Goal: Task Accomplishment & Management: Manage account settings

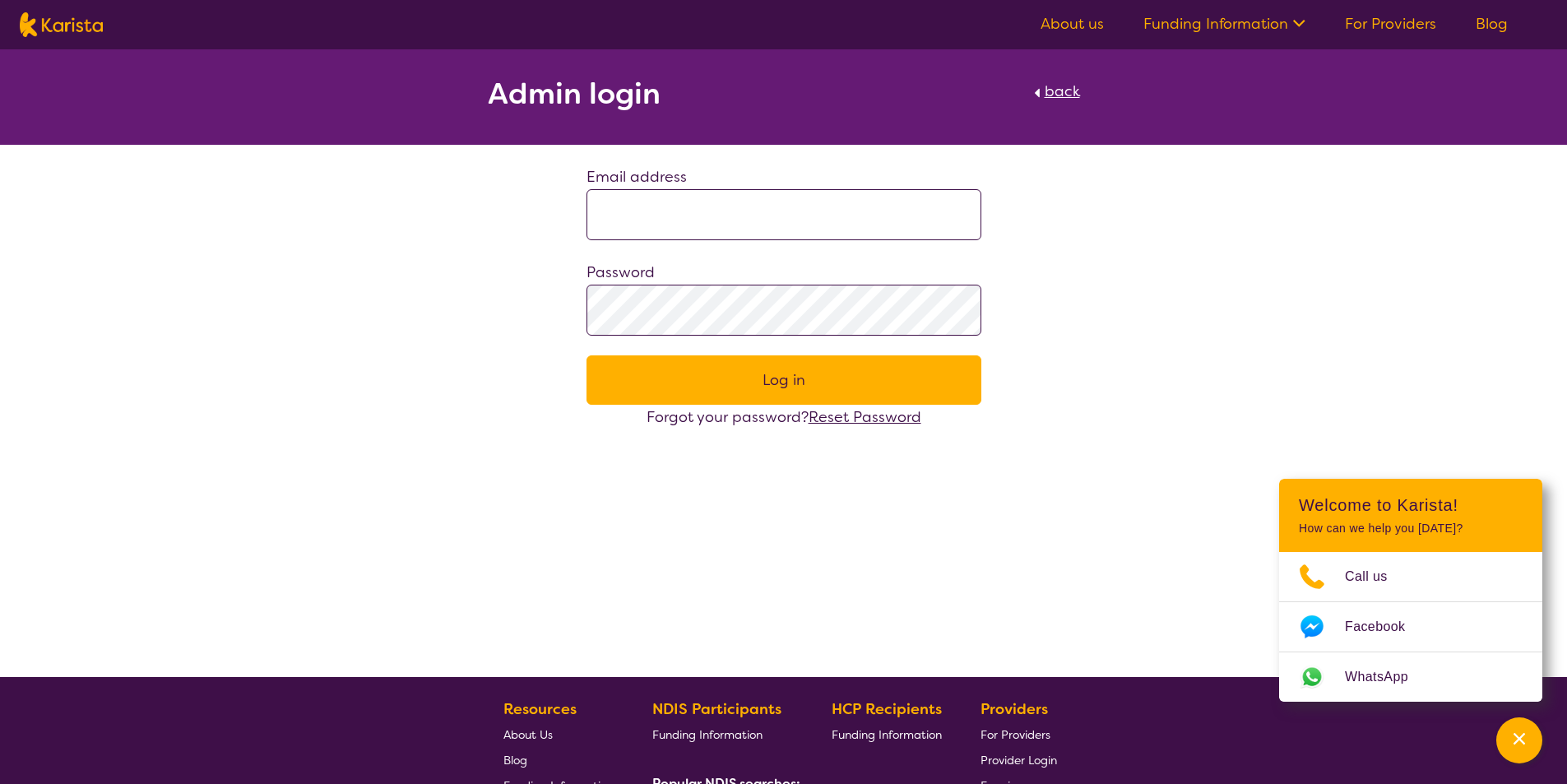
click at [619, 228] on input at bounding box center [784, 214] width 395 height 51
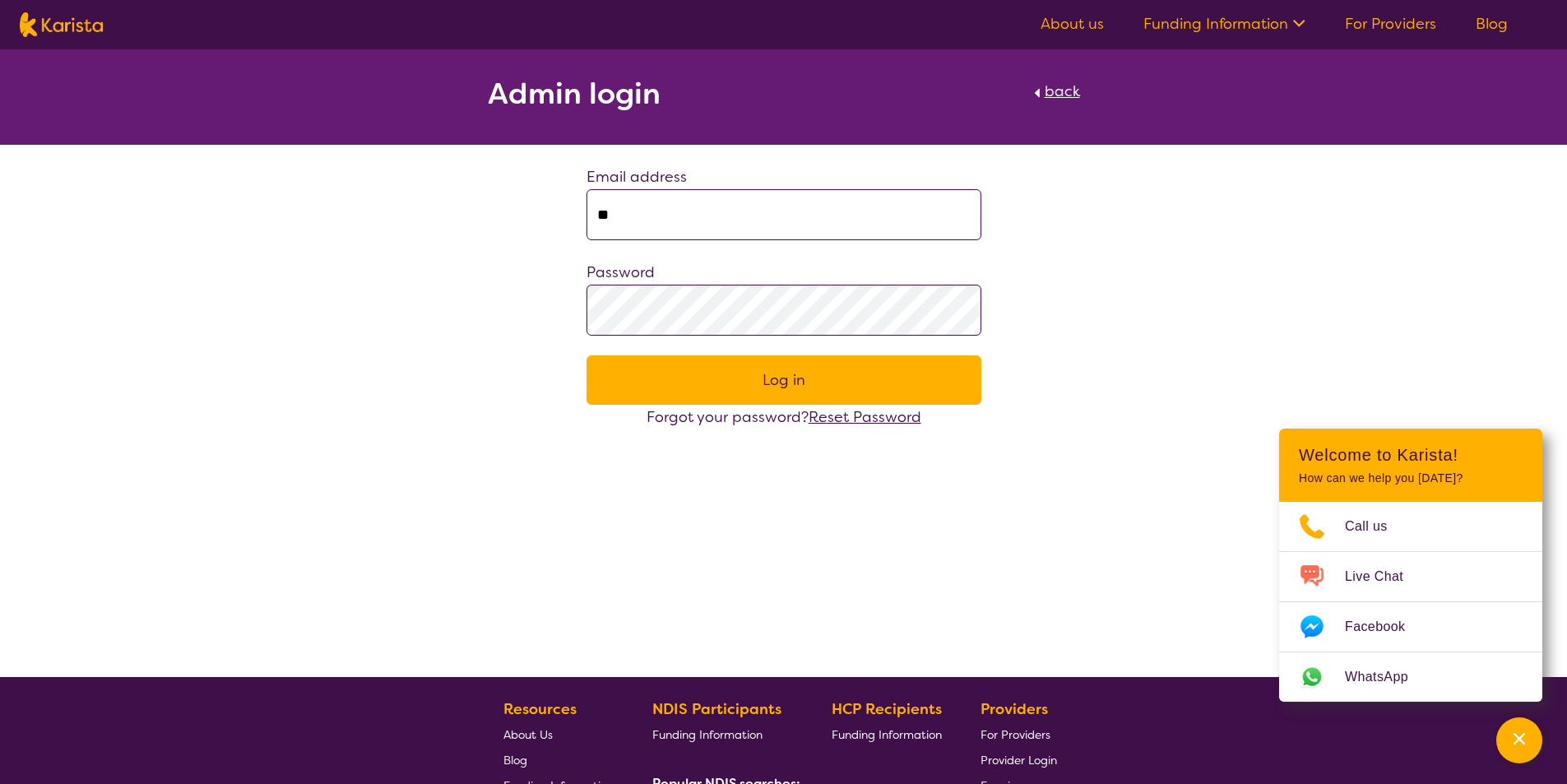
click at [638, 225] on input "**" at bounding box center [784, 214] width 395 height 51
type input "**********"
click at [731, 388] on button "Log in" at bounding box center [784, 379] width 395 height 49
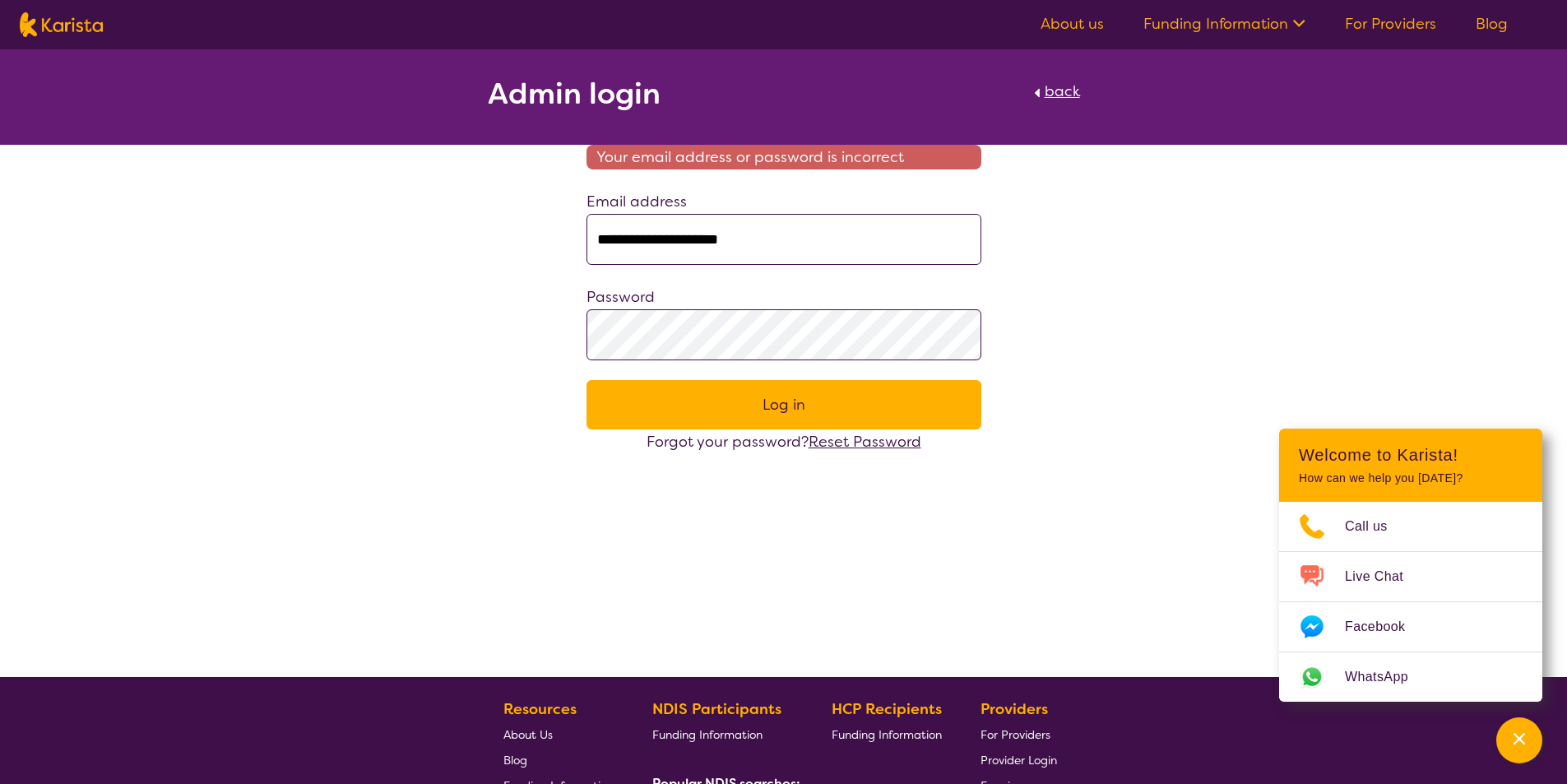
click at [732, 401] on button "Log in" at bounding box center [784, 405] width 395 height 49
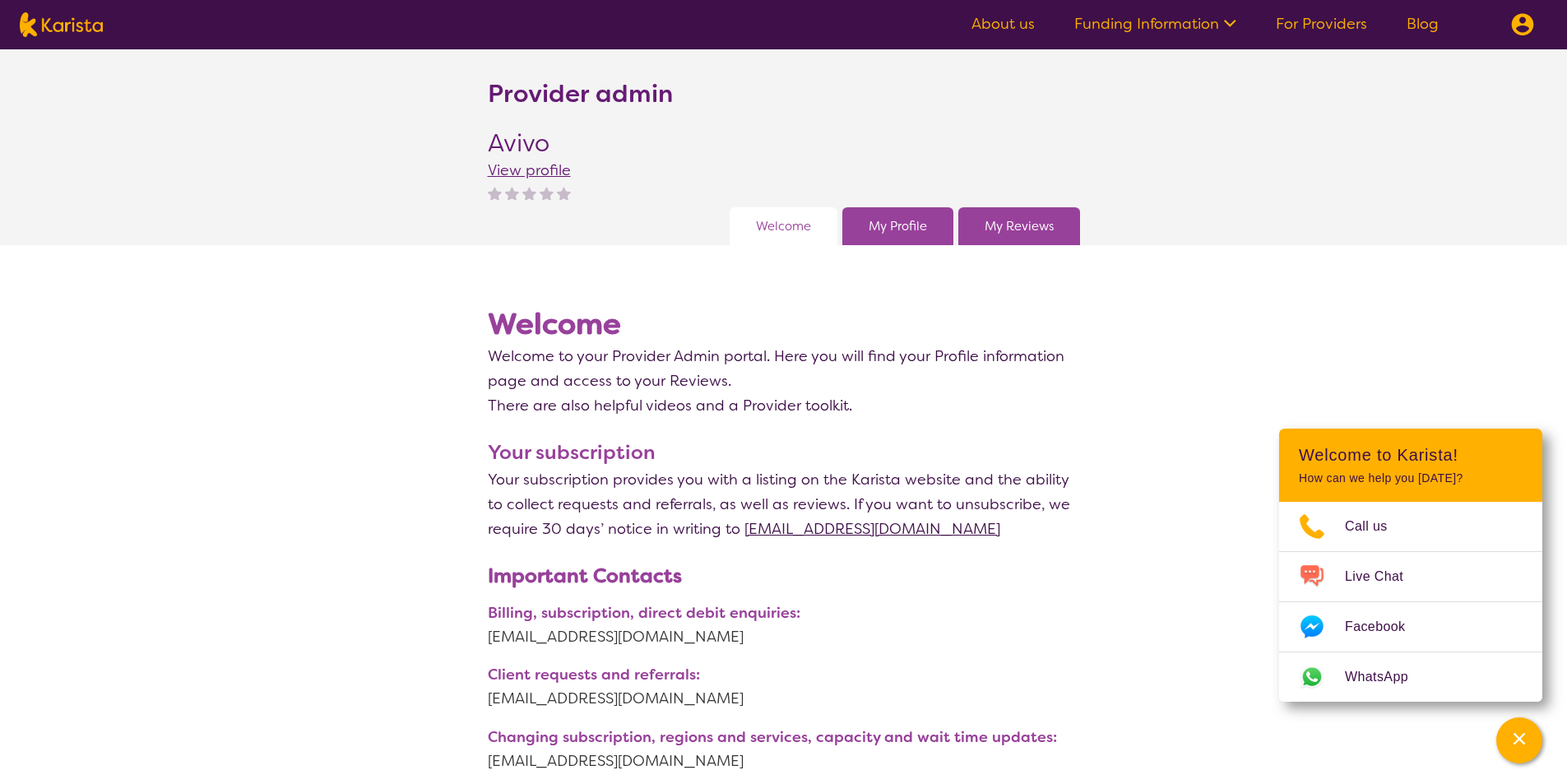
click at [918, 231] on link "My Profile" at bounding box center [898, 226] width 59 height 24
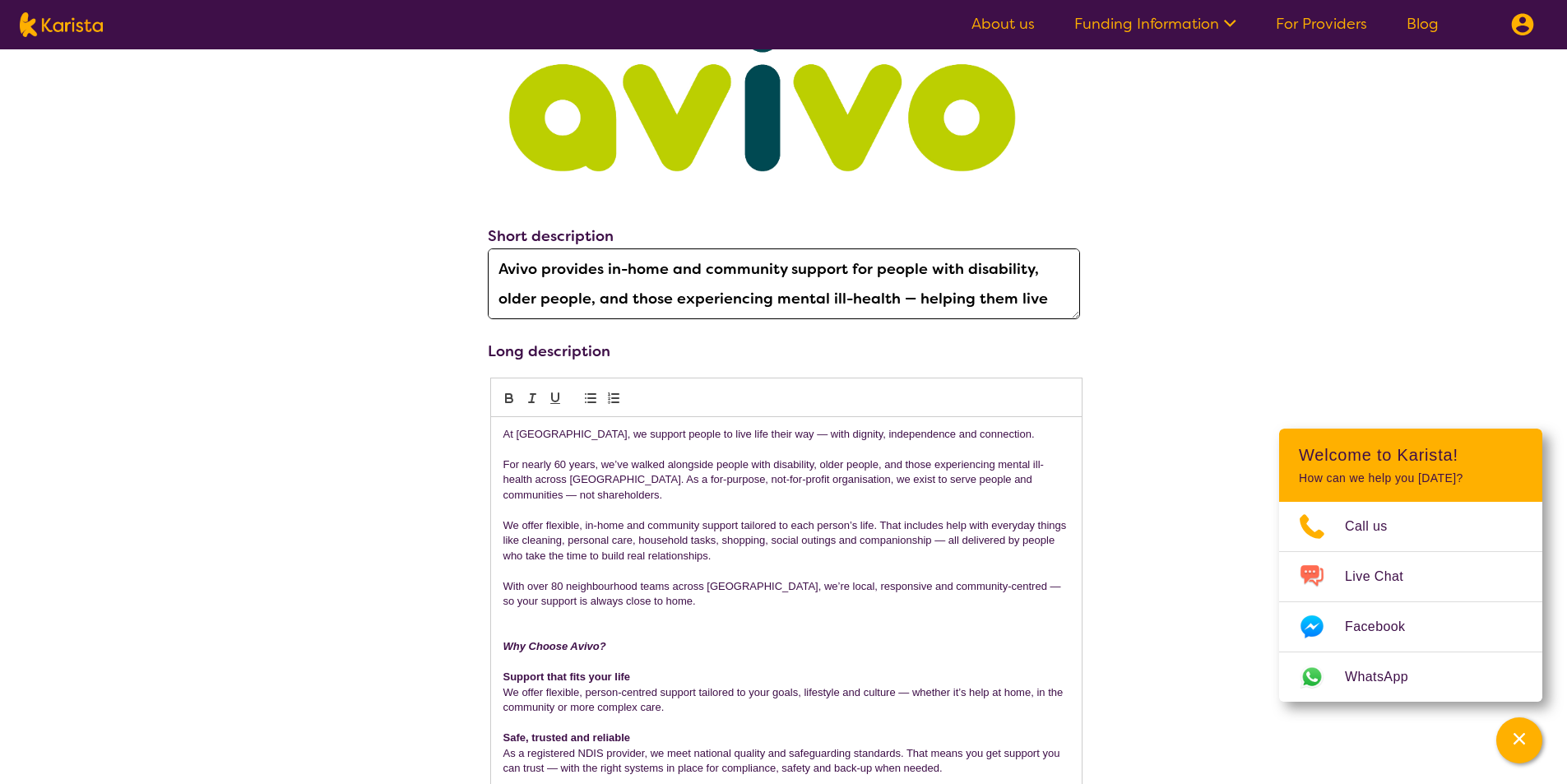
scroll to position [494, 0]
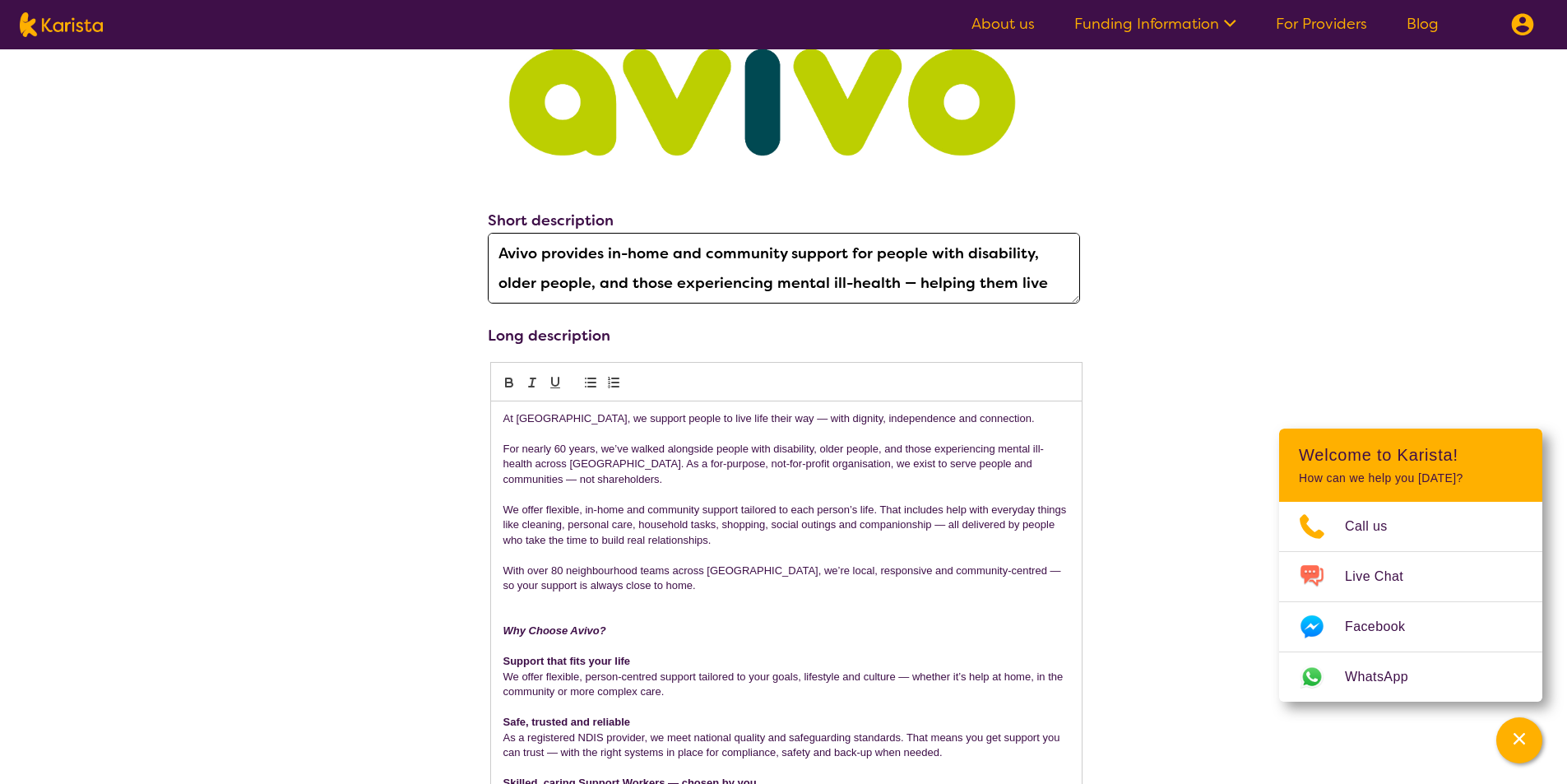
click at [1018, 38] on section "About us Funding Information NDIS - National Disability Insurance Scheme HCP - …" at bounding box center [1249, 24] width 596 height 49
click at [1018, 25] on link "About us" at bounding box center [1003, 23] width 64 height 20
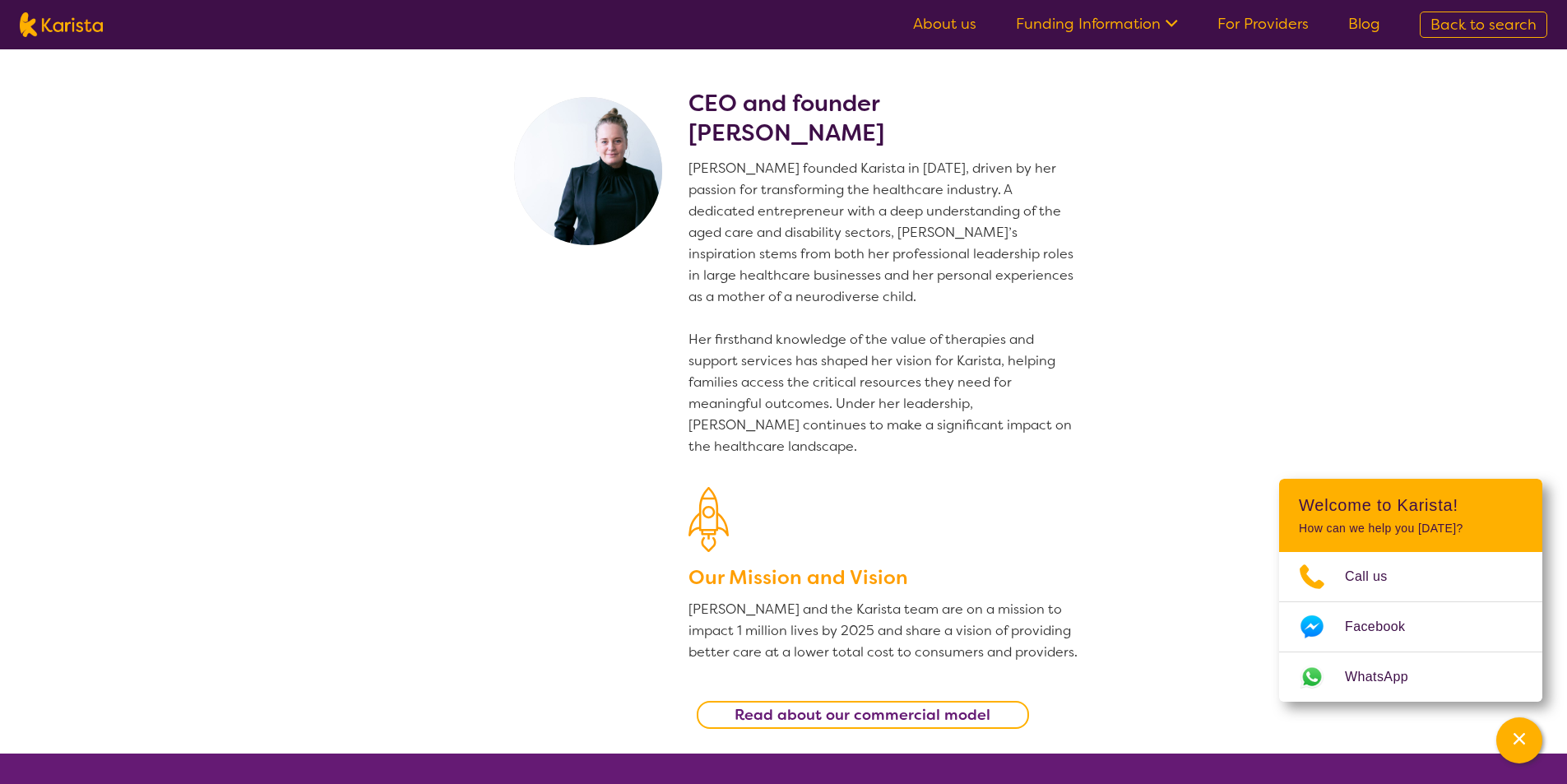
click at [1148, 15] on link "Funding Information" at bounding box center [1097, 23] width 162 height 20
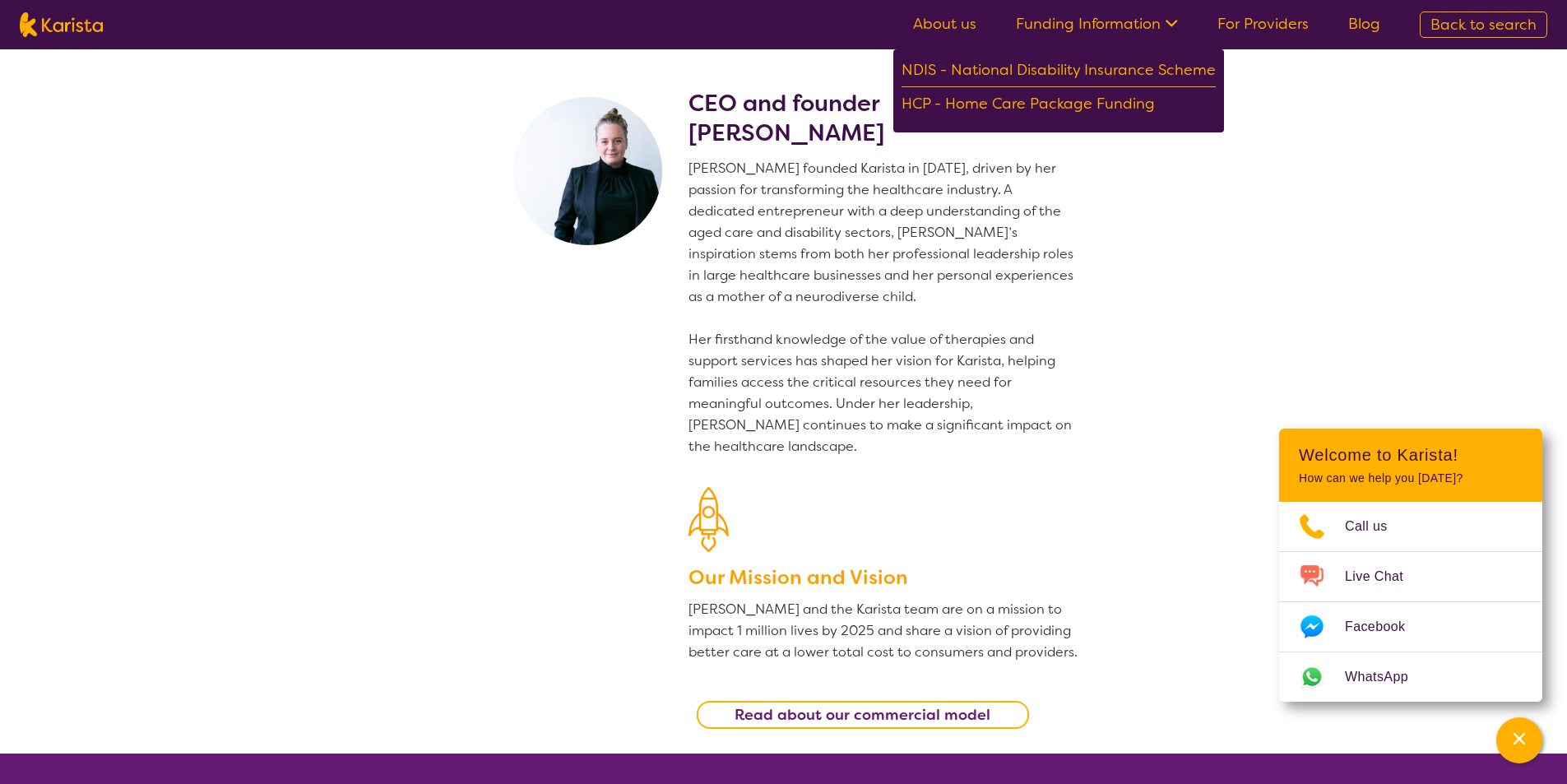
click at [1276, 24] on link "For Providers" at bounding box center [1263, 23] width 91 height 20
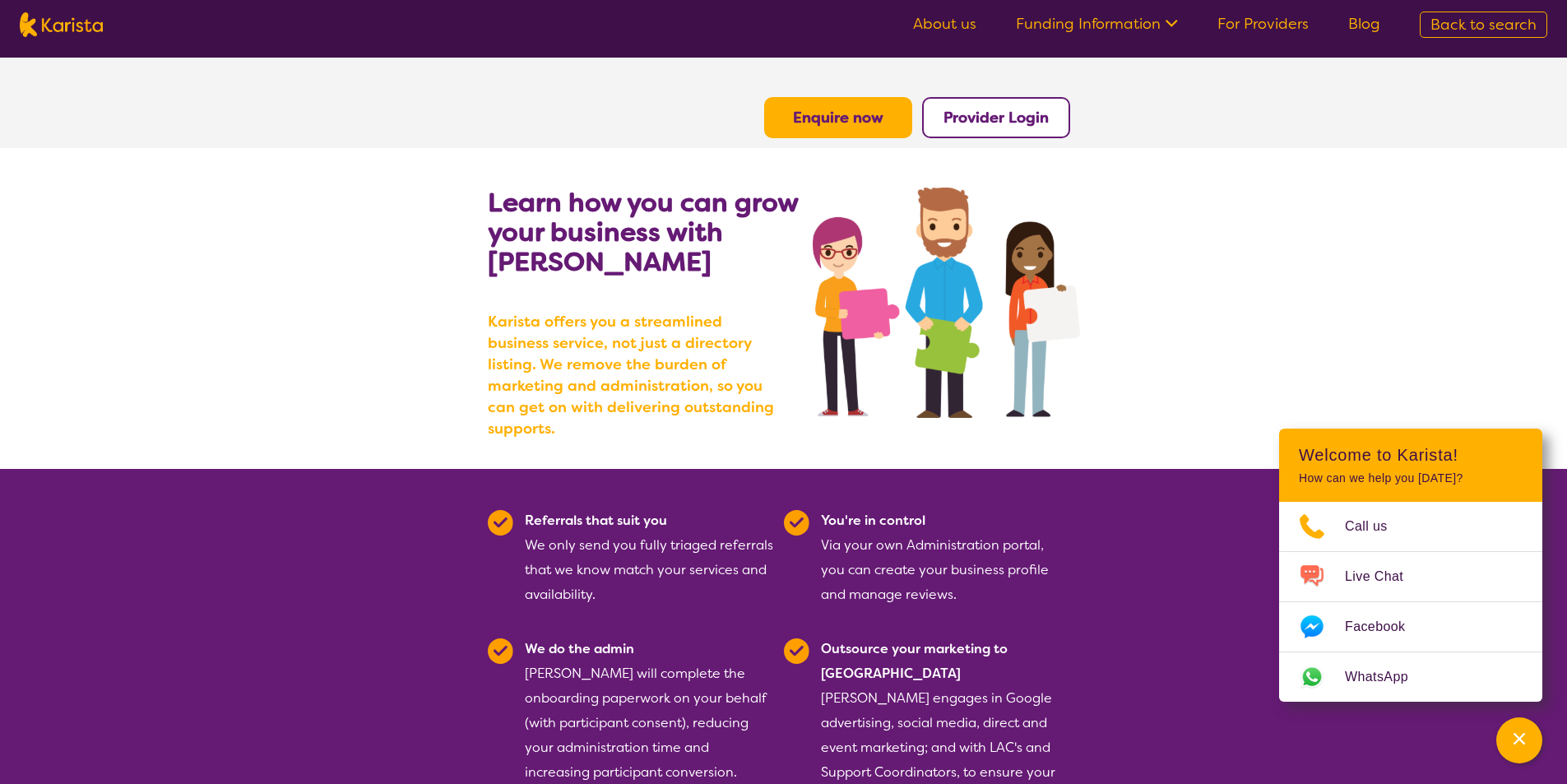
click at [1007, 132] on button "Provider Login" at bounding box center [996, 117] width 148 height 41
click at [1007, 117] on b "Provider Login" at bounding box center [997, 117] width 106 height 20
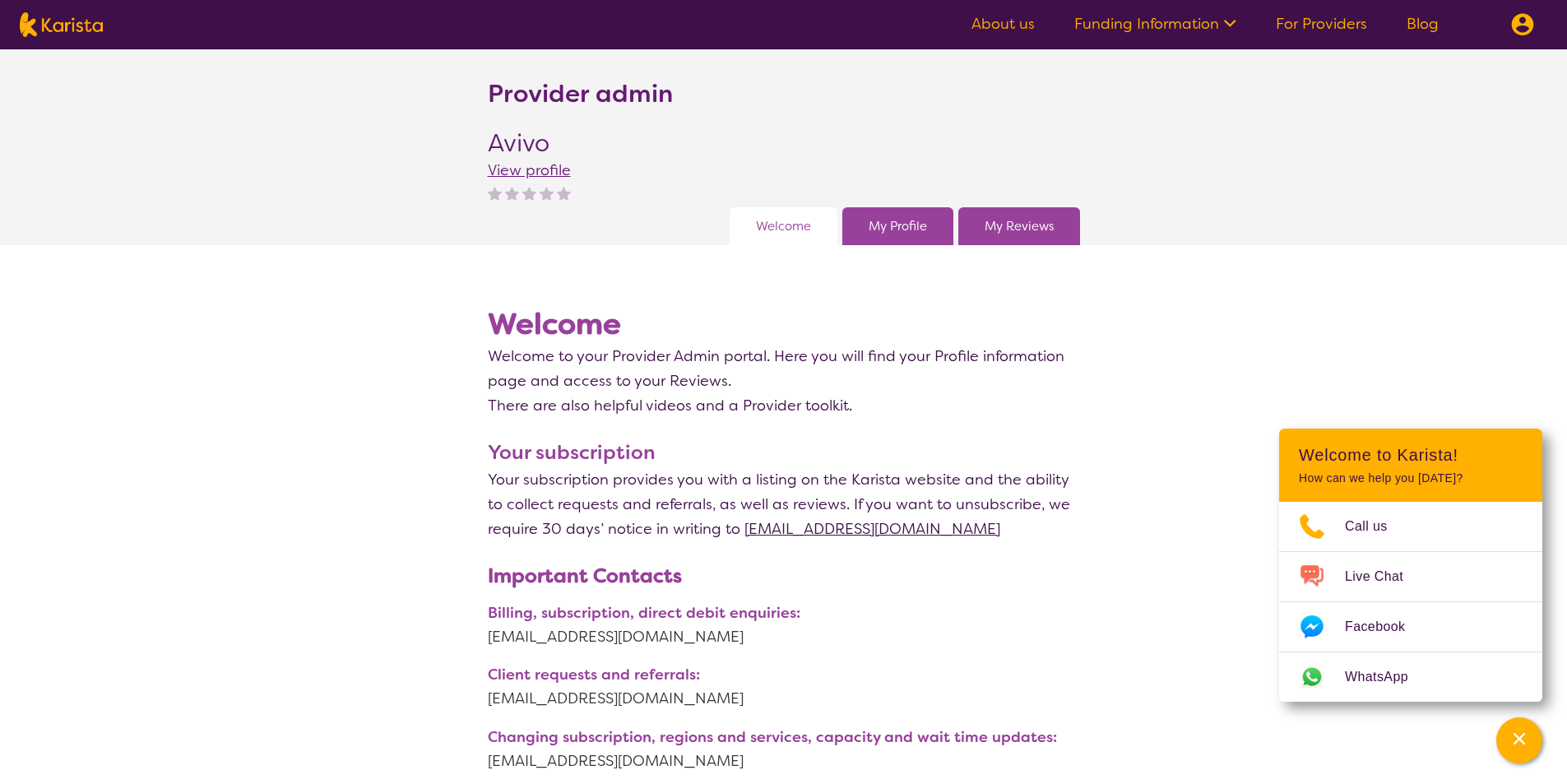
click at [888, 214] on link "My Profile" at bounding box center [898, 226] width 59 height 24
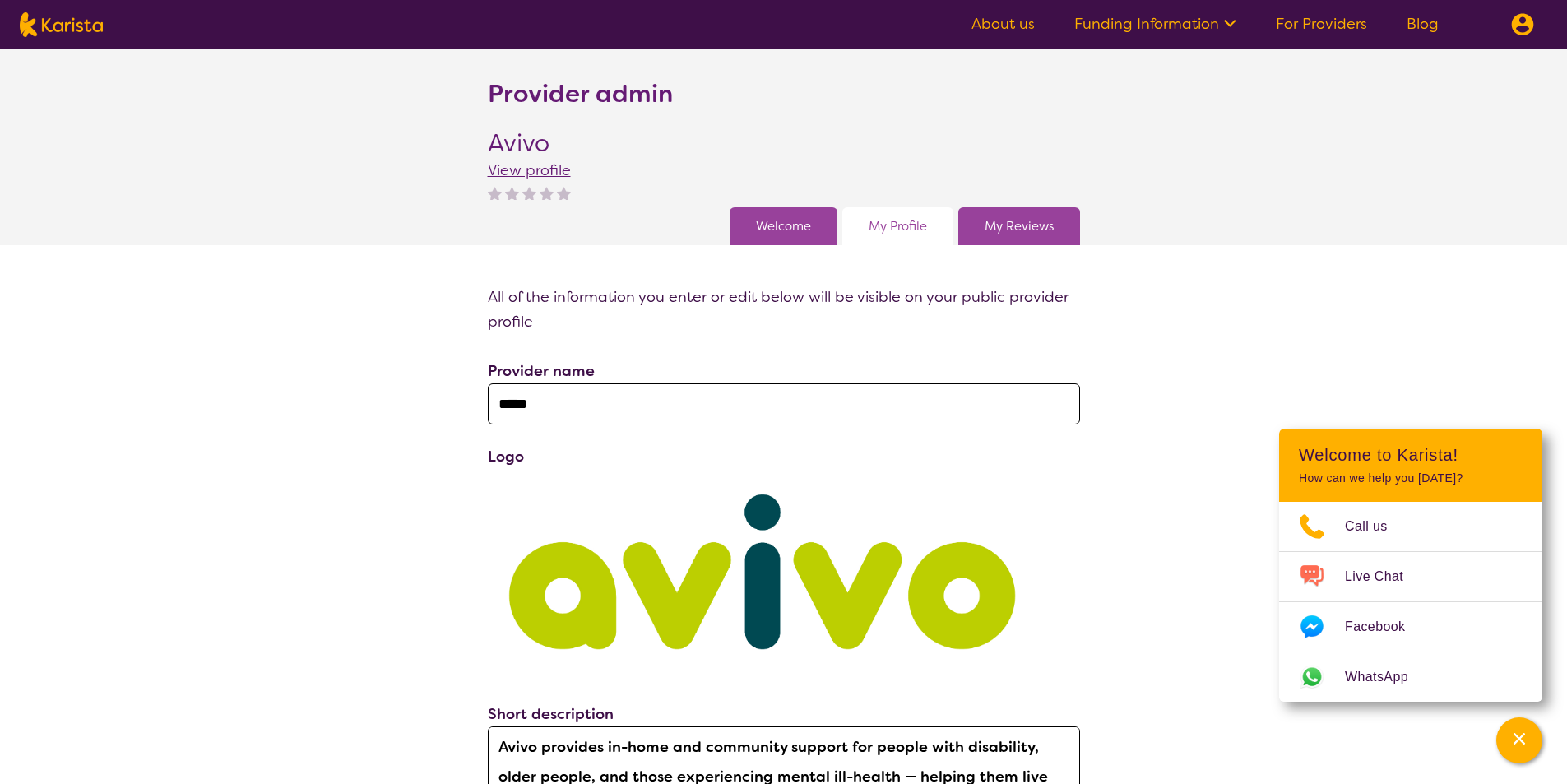
click at [785, 219] on link "Welcome" at bounding box center [784, 226] width 55 height 24
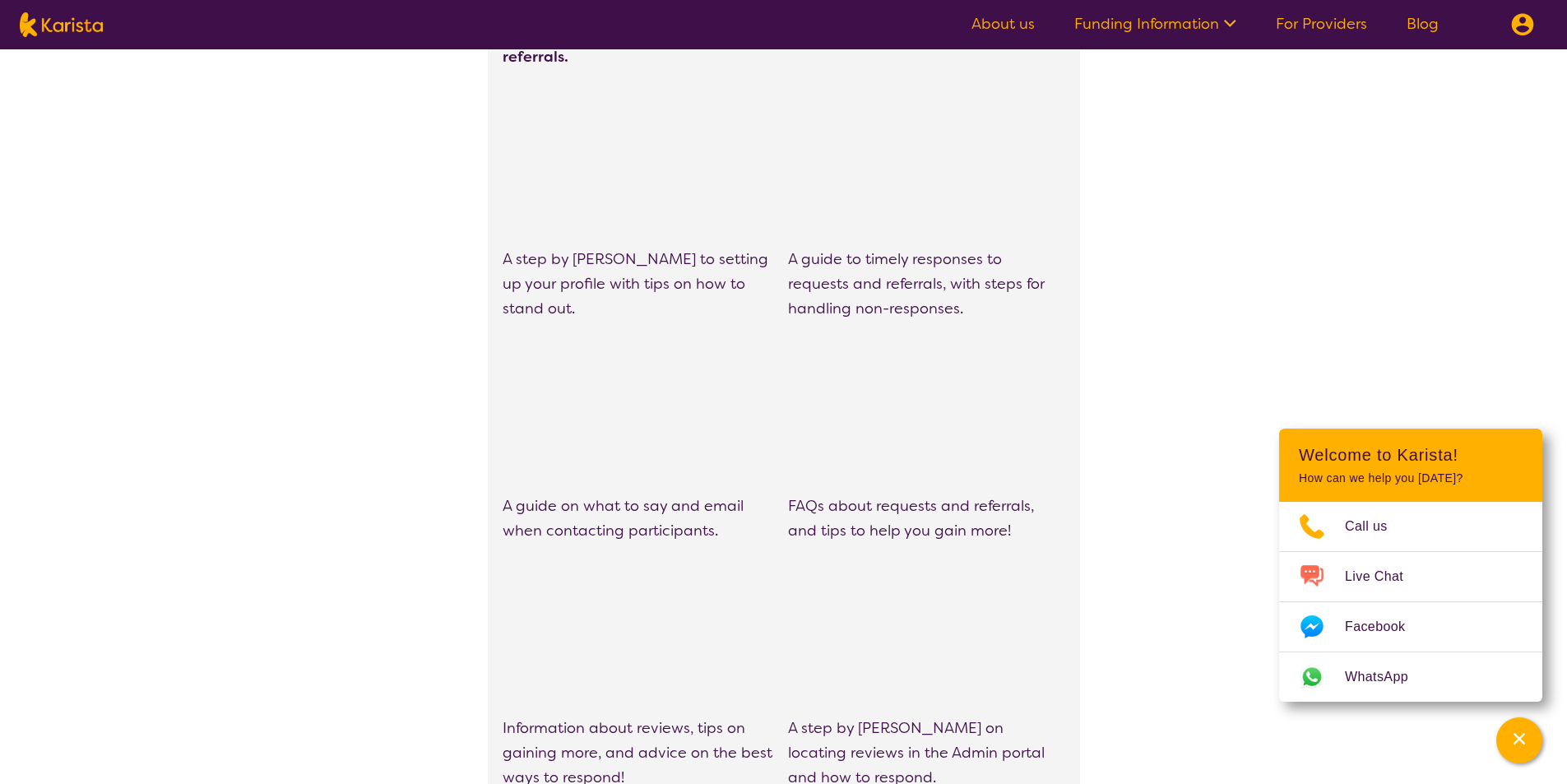
scroll to position [904, 0]
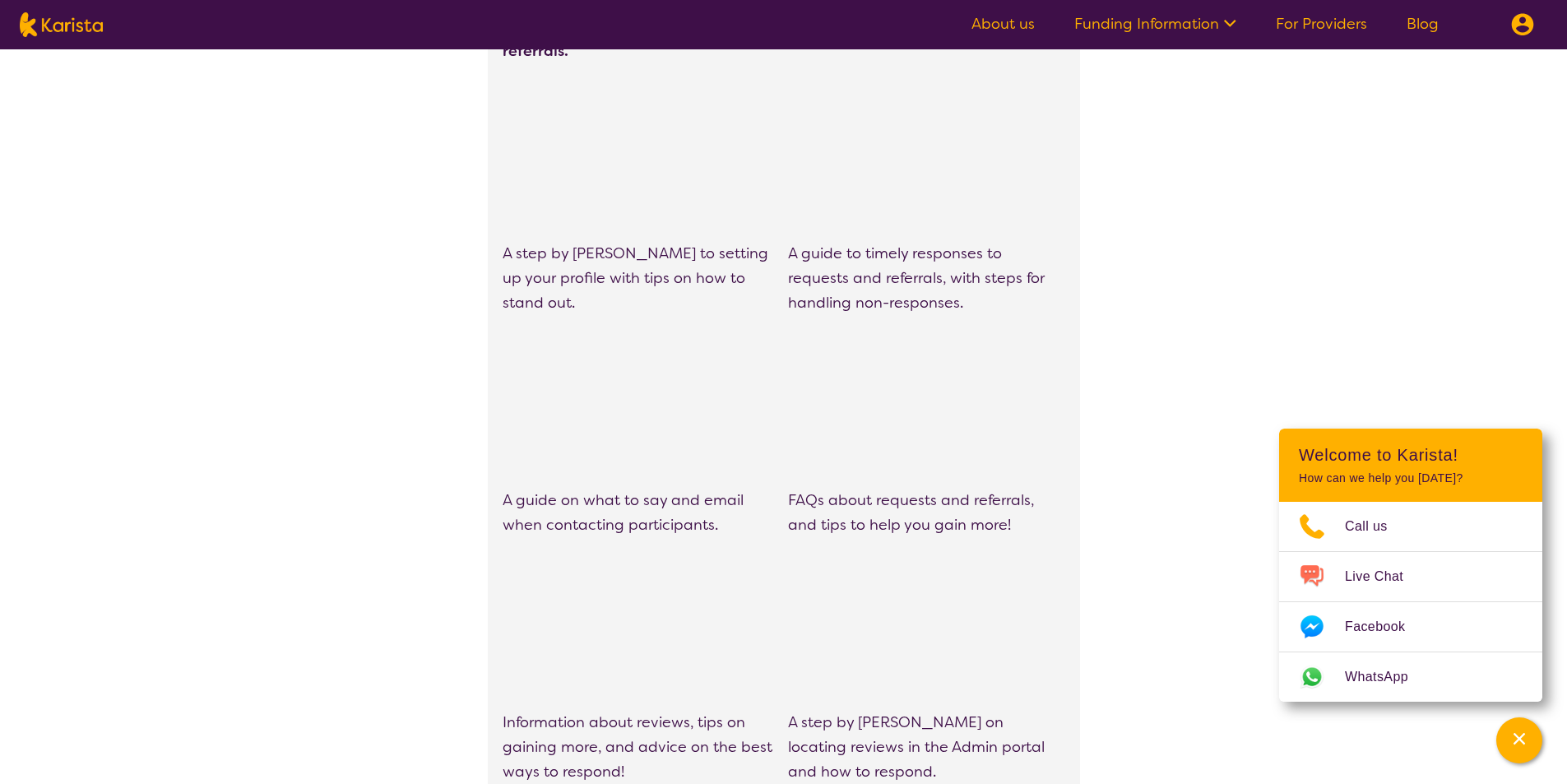
click at [1153, 146] on div "Provider admin Avivo View profile Welcome My Profile My Reviews Welcome Welcome…" at bounding box center [784, 581] width 1567 height 2873
click at [911, 268] on span "A guide to timely responses to requests and referrals, with steps for handling …" at bounding box center [917, 278] width 256 height 69
click at [1203, 322] on div "Provider admin Avivo View profile Welcome My Profile My Reviews Welcome Welcome…" at bounding box center [784, 581] width 1567 height 2873
click at [338, 309] on div "Provider admin Avivo View profile Welcome My Profile My Reviews Welcome Welcome…" at bounding box center [784, 581] width 1567 height 2873
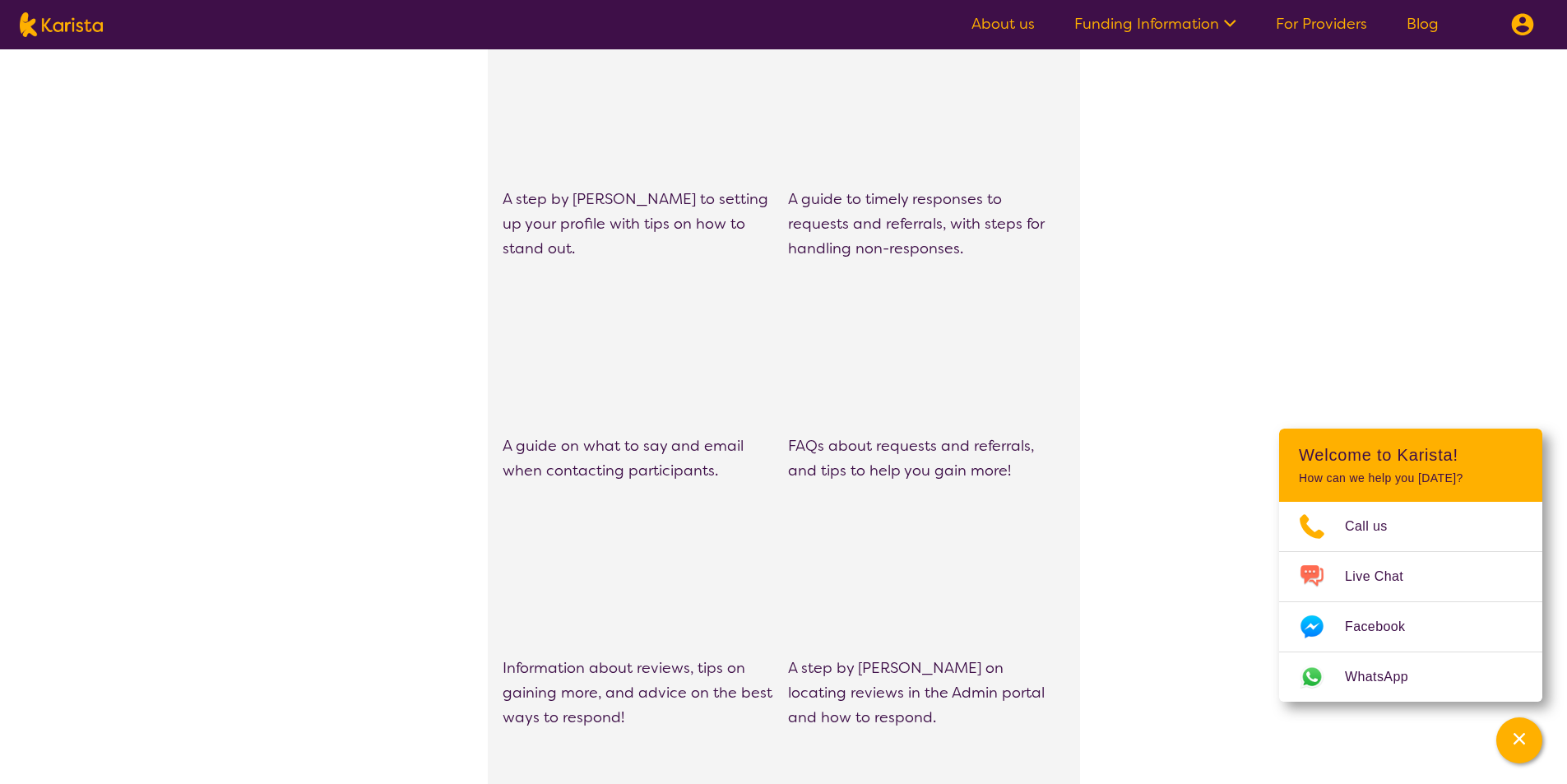
scroll to position [986, 0]
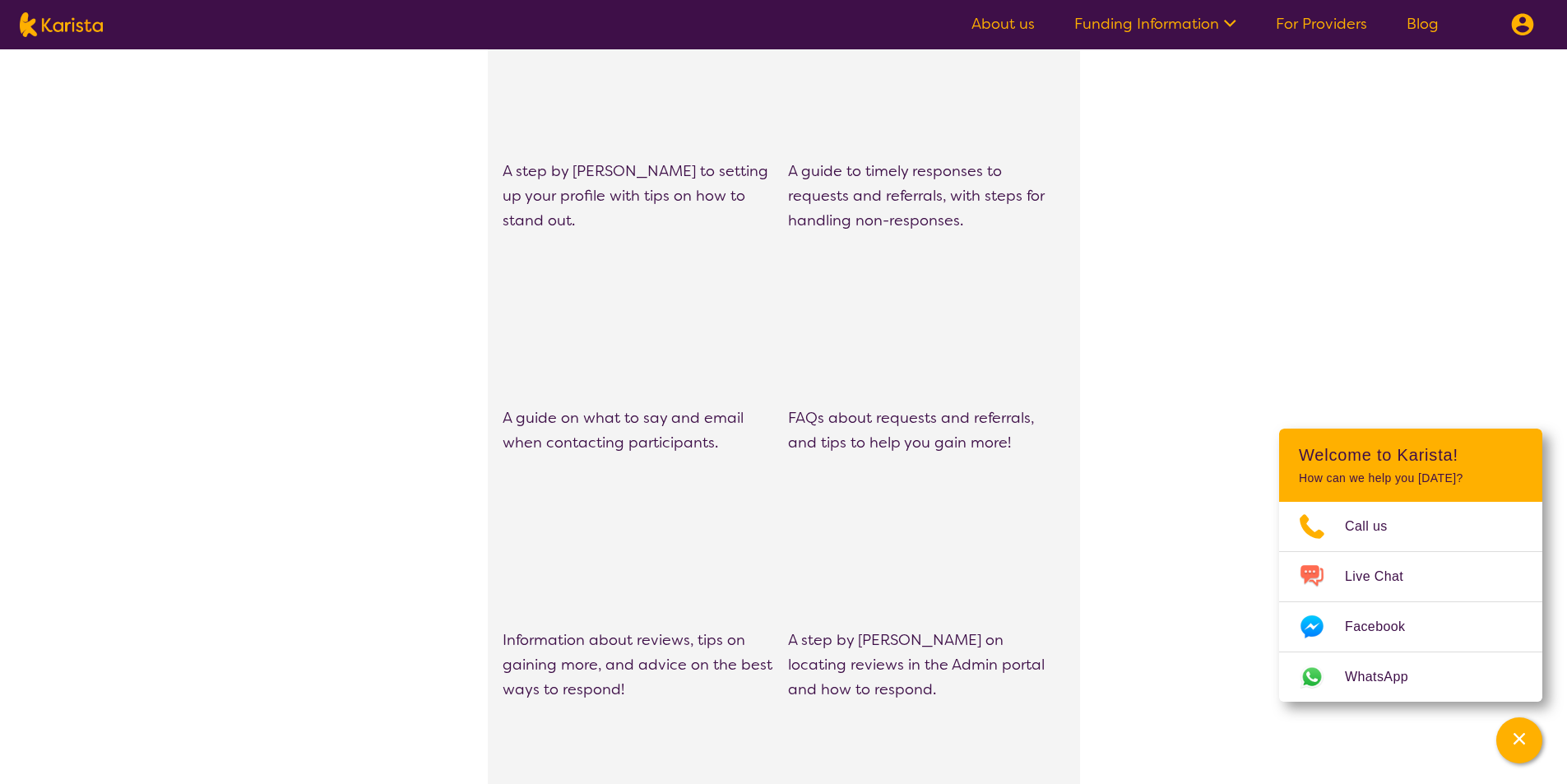
drag, startPoint x: 372, startPoint y: 463, endPoint x: 399, endPoint y: 459, distance: 27.3
click at [372, 463] on div "Provider admin Avivo View profile Welcome My Profile My Reviews Welcome Welcome…" at bounding box center [784, 499] width 1567 height 2873
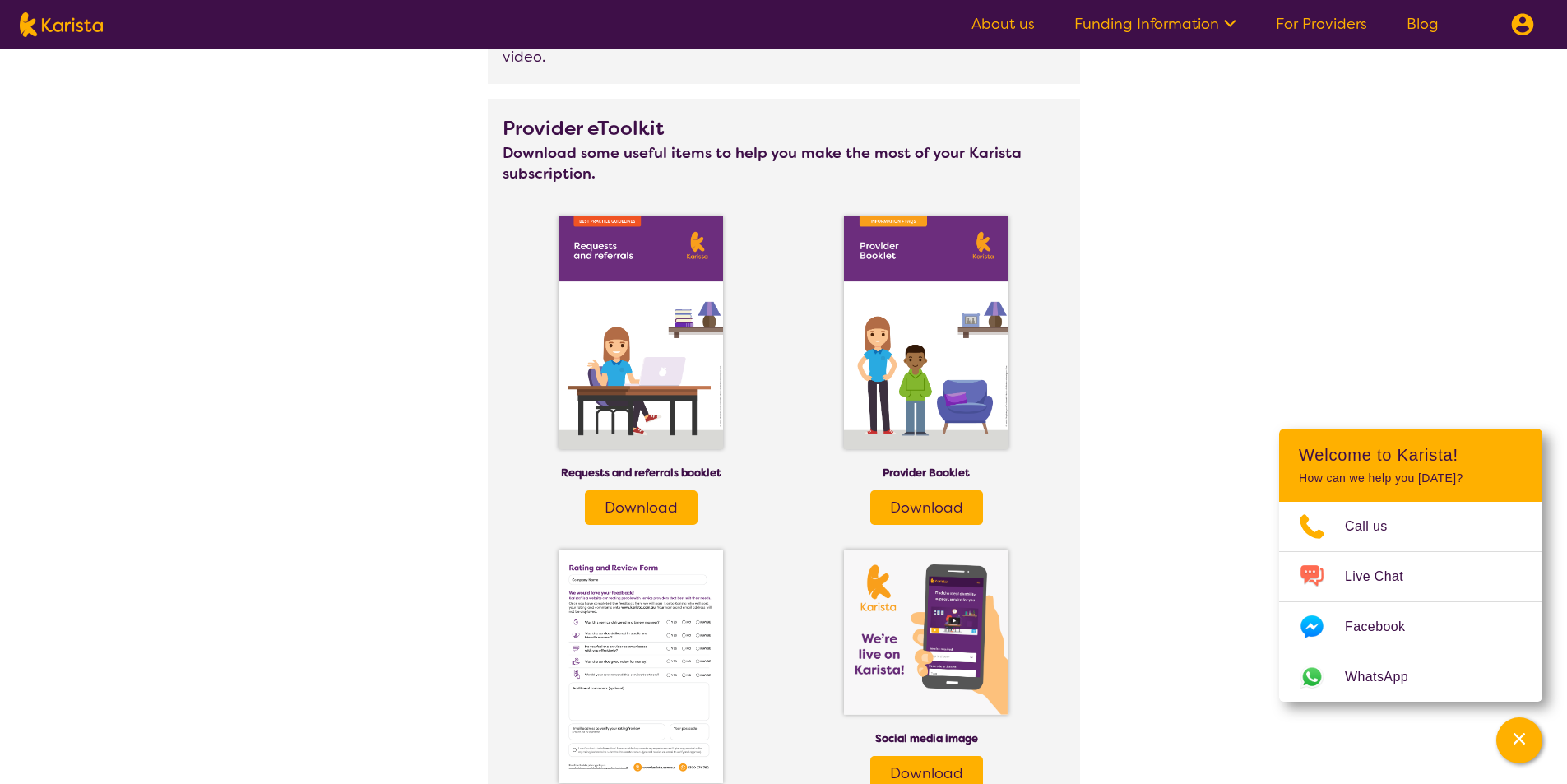
scroll to position [1892, 0]
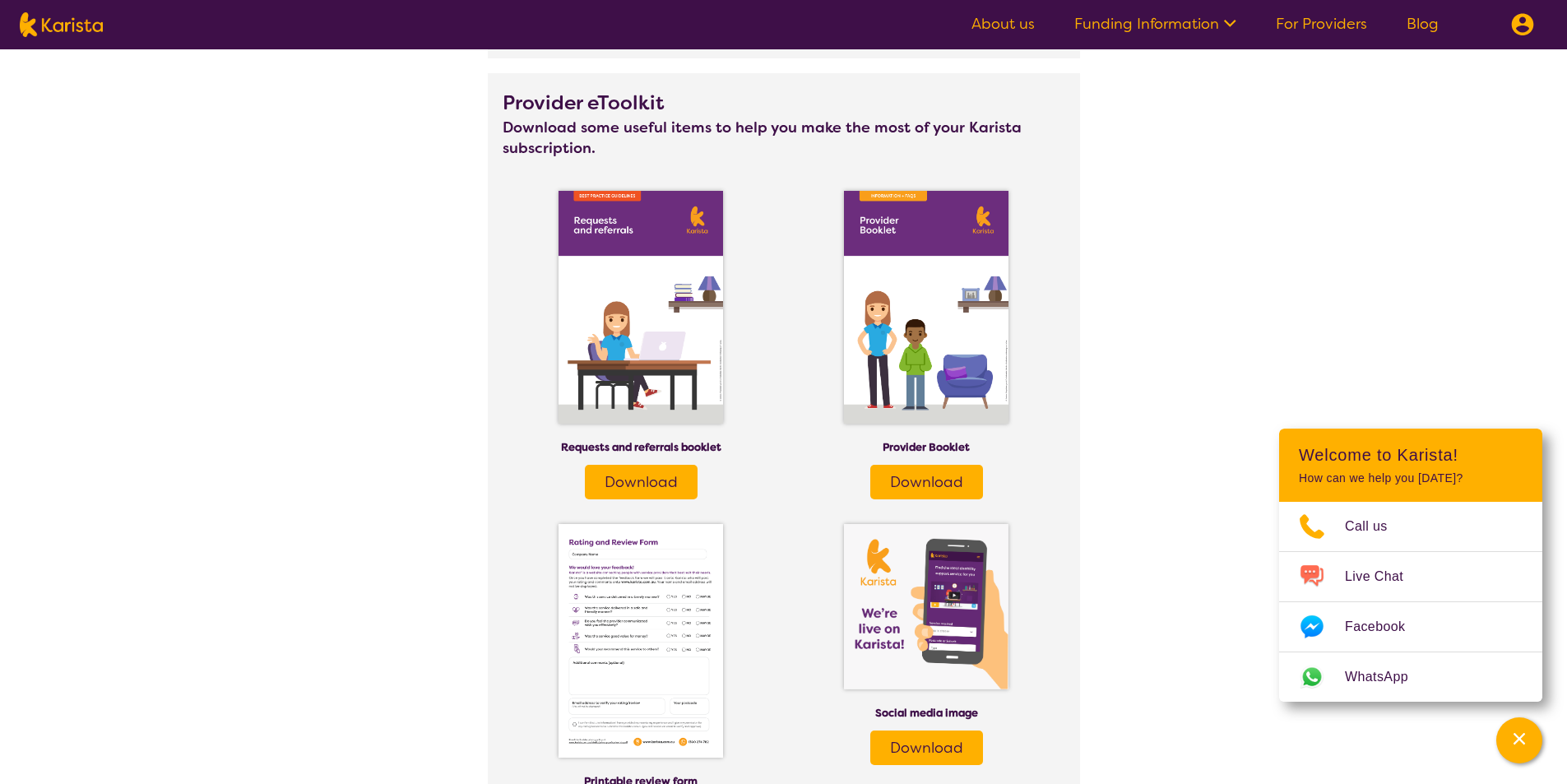
click at [655, 475] on span "Download" at bounding box center [641, 482] width 73 height 20
click at [905, 480] on span "Download" at bounding box center [926, 482] width 73 height 20
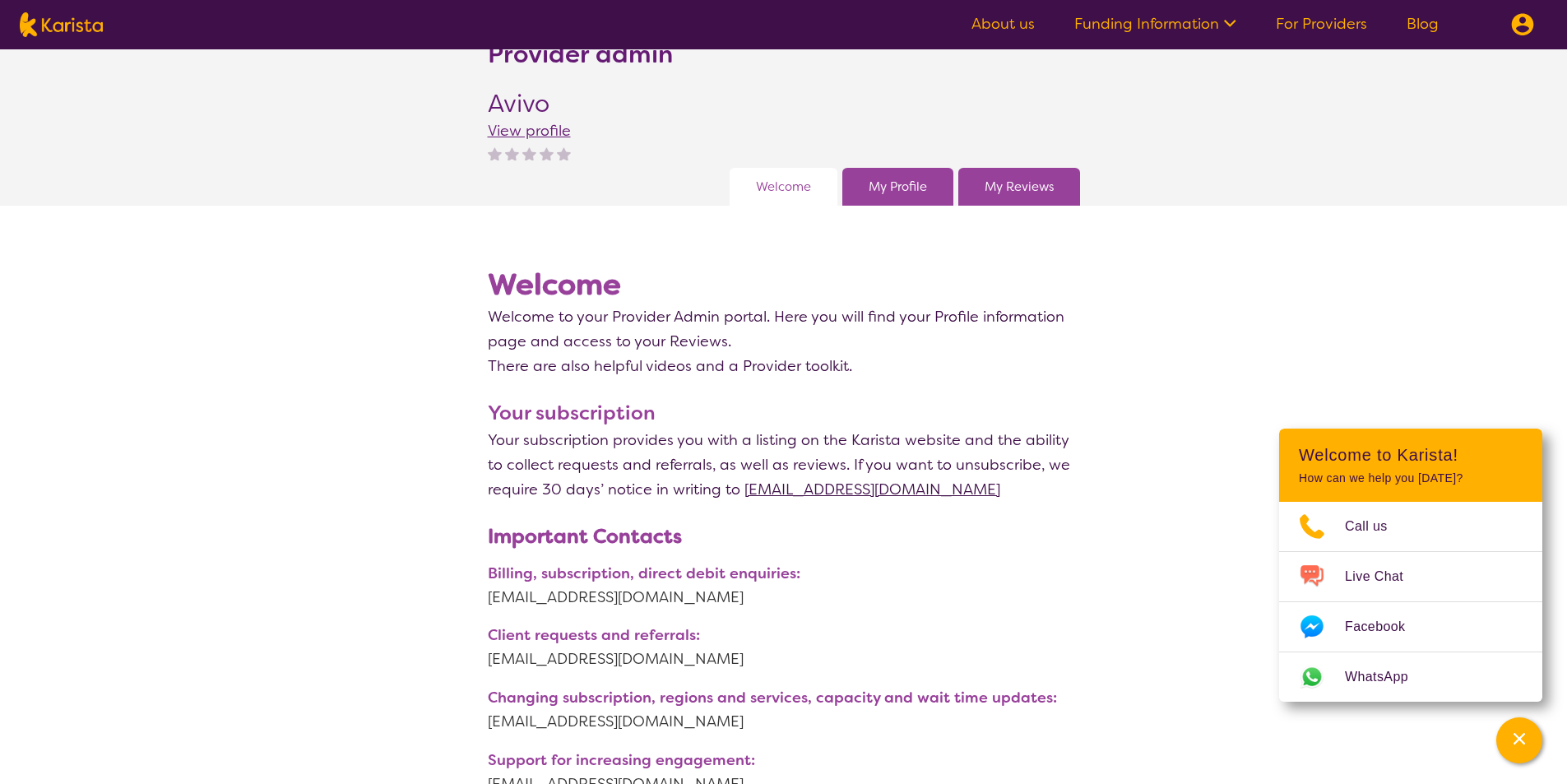
scroll to position [0, 0]
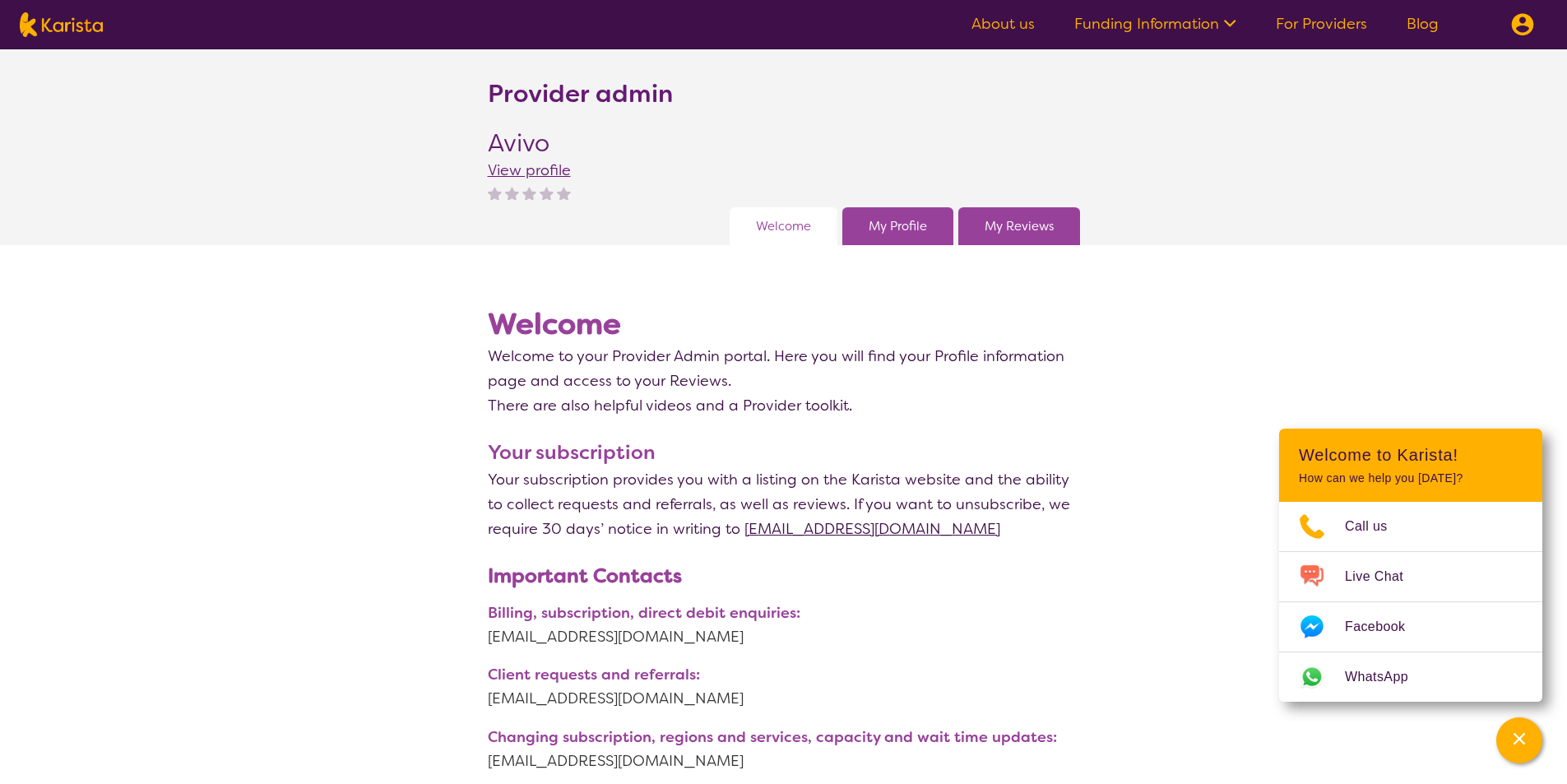
click at [997, 234] on link "My Reviews" at bounding box center [1019, 226] width 69 height 24
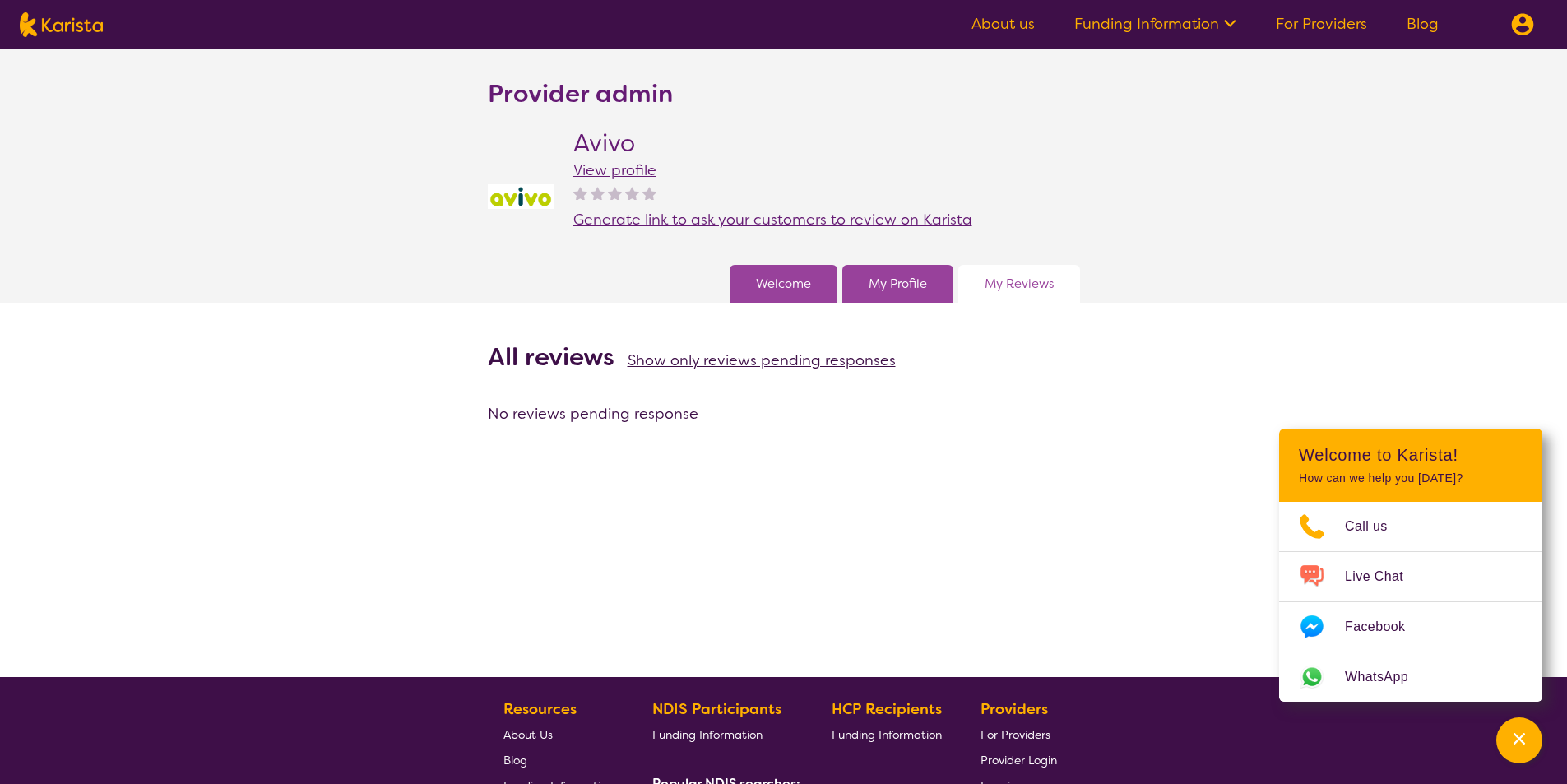
click at [770, 284] on link "Welcome" at bounding box center [784, 283] width 55 height 24
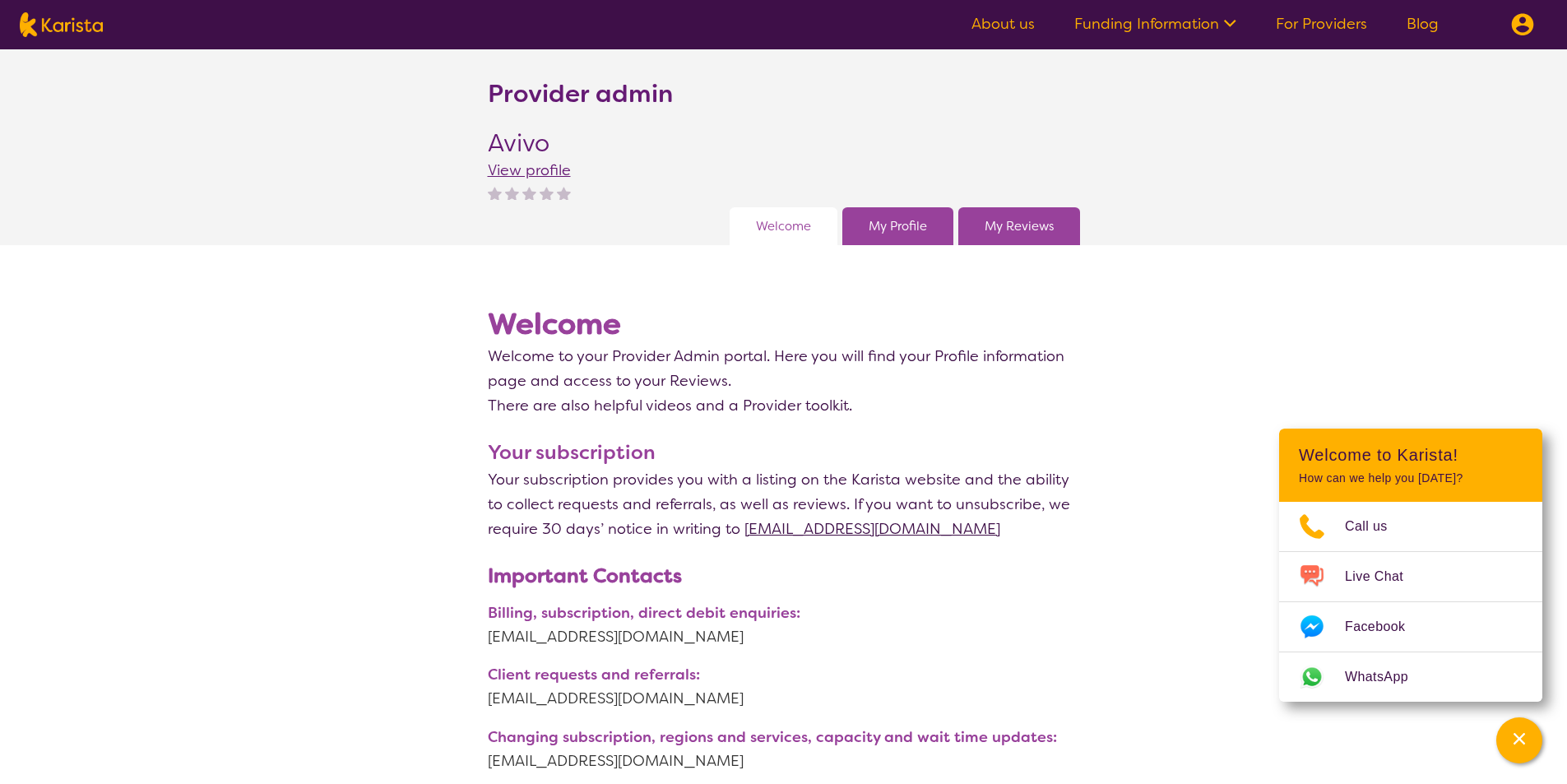
click at [897, 230] on link "My Profile" at bounding box center [898, 226] width 59 height 24
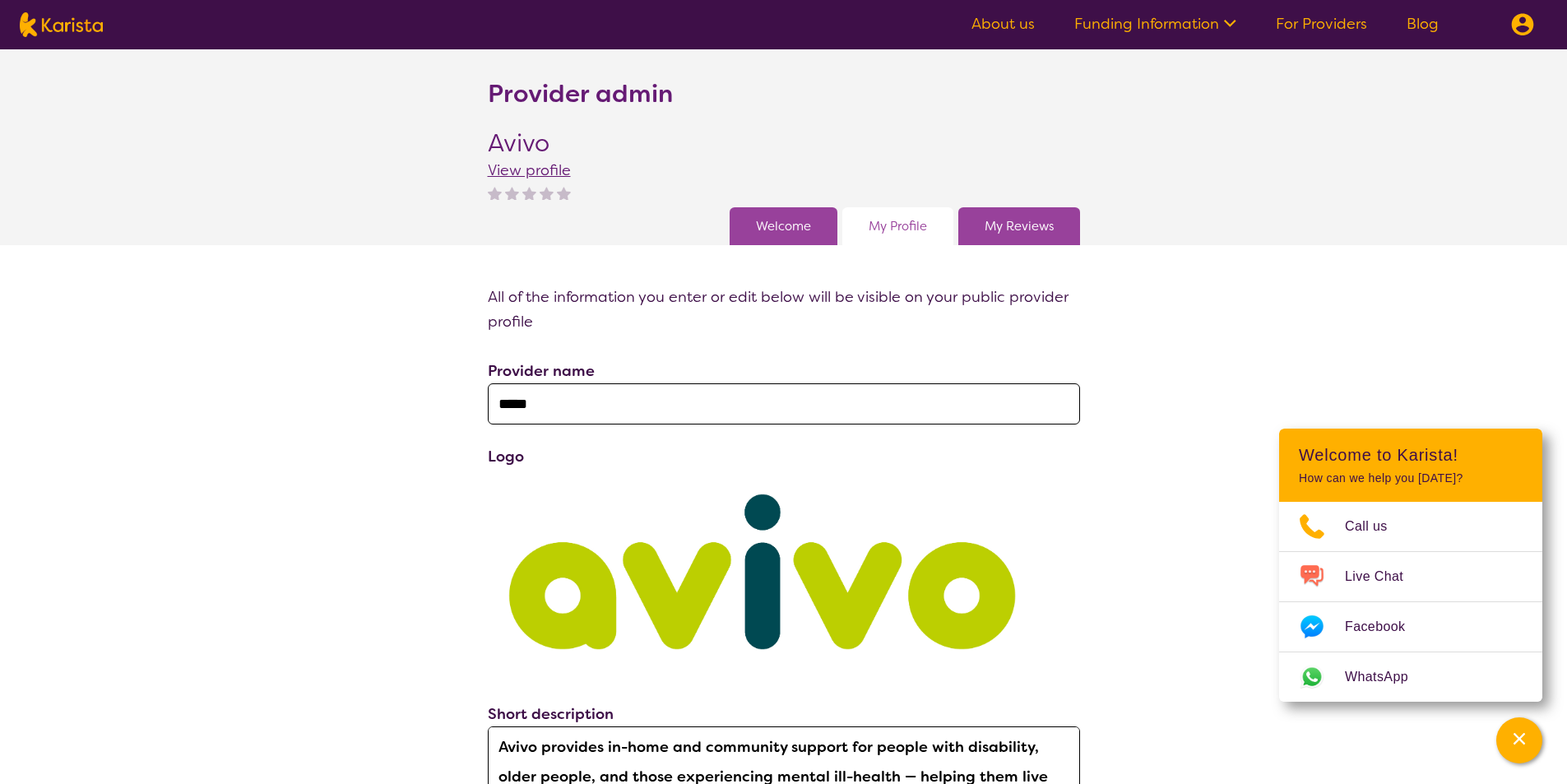
click at [784, 237] on link "Welcome" at bounding box center [784, 226] width 55 height 24
